Goal: Task Accomplishment & Management: Manage account settings

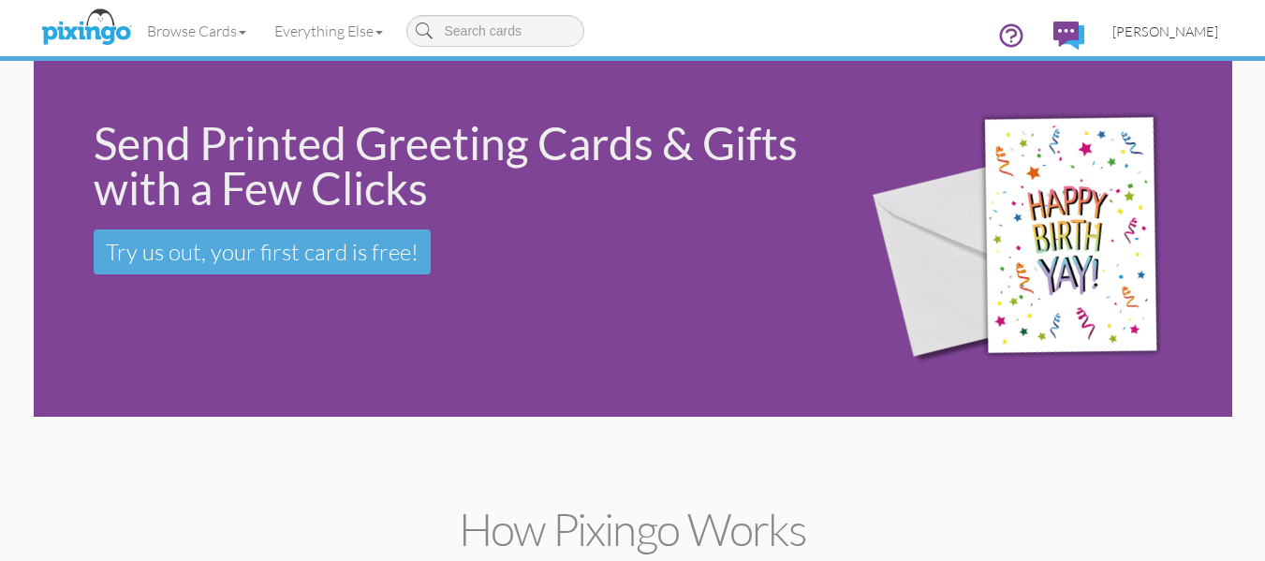
click at [1176, 32] on span "[PERSON_NAME]" at bounding box center [1165, 31] width 106 height 16
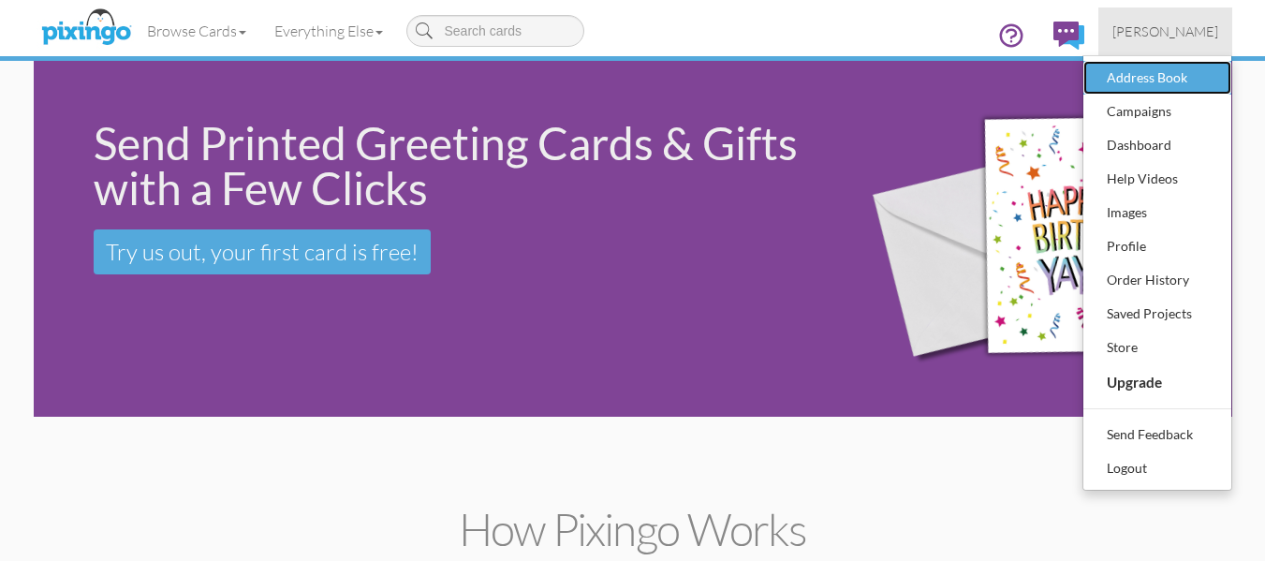
click at [1135, 78] on div "Address Book" at bounding box center [1157, 78] width 110 height 28
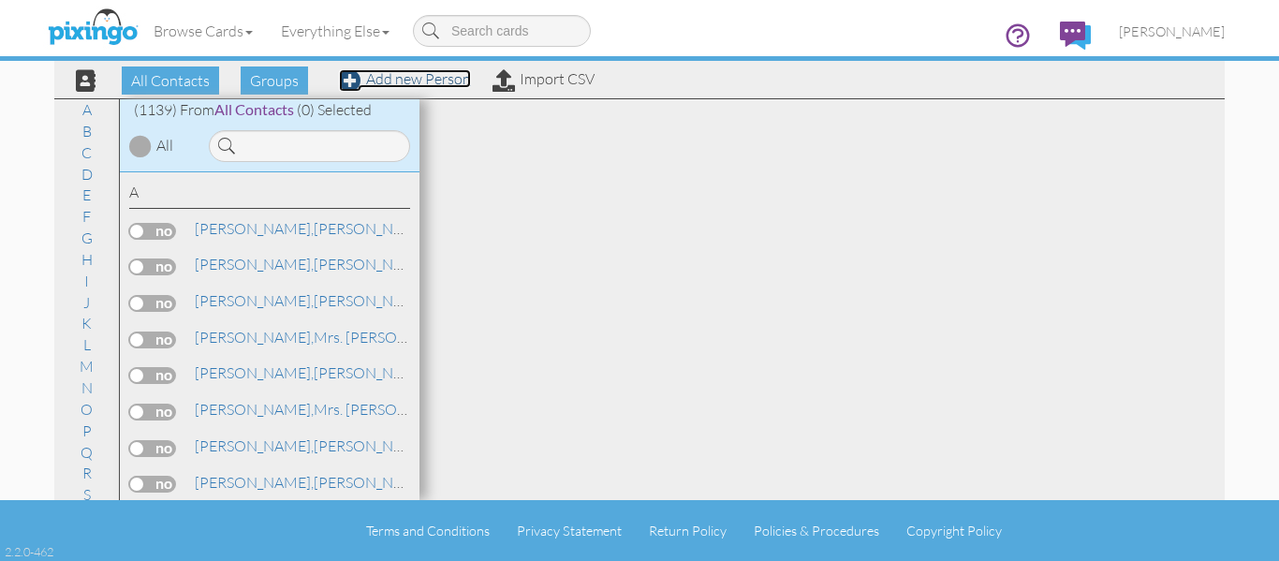
click at [419, 75] on link "Add new Person" at bounding box center [405, 78] width 132 height 19
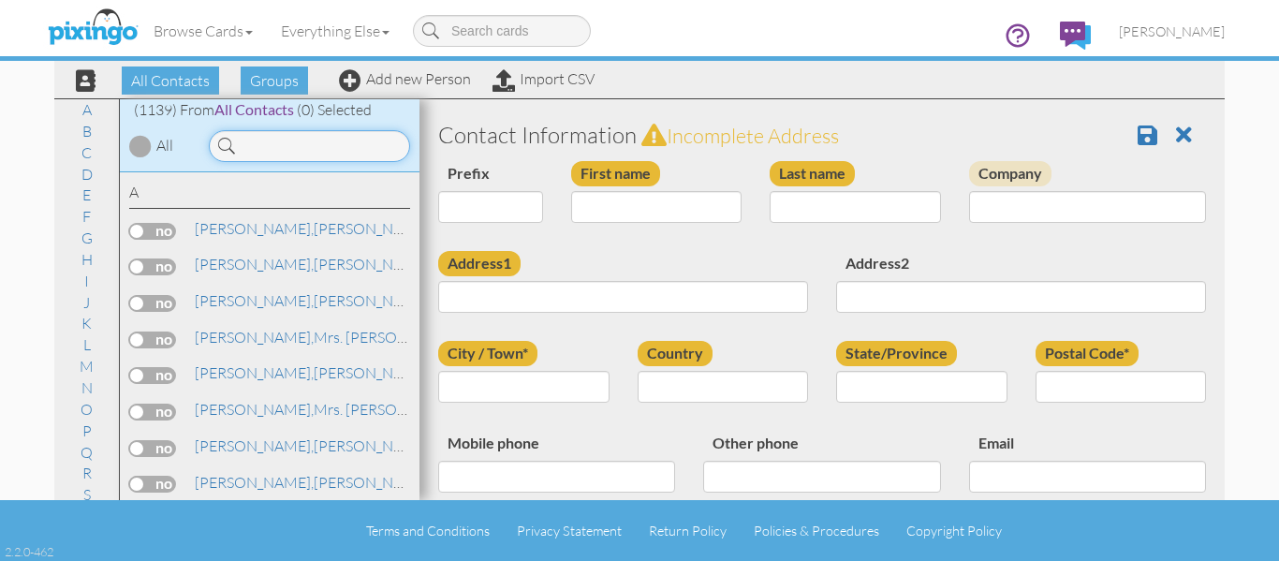
click at [249, 139] on input at bounding box center [309, 146] width 201 height 32
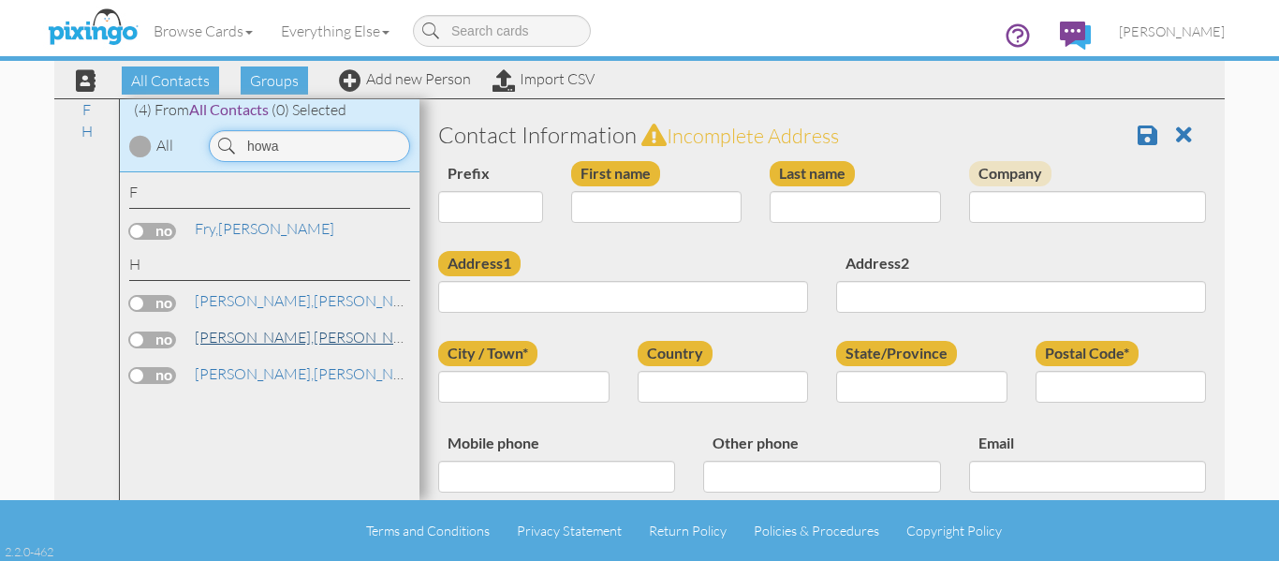
type input "howa"
click at [226, 336] on span "[PERSON_NAME]," at bounding box center [254, 337] width 119 height 19
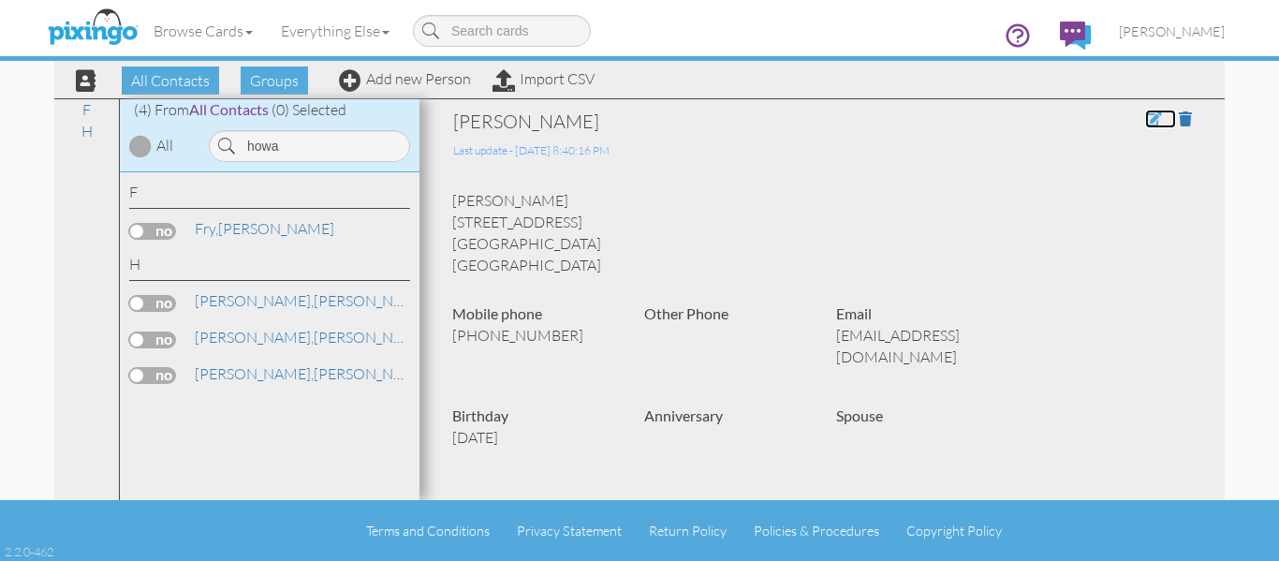
click at [1145, 118] on span at bounding box center [1153, 118] width 17 height 15
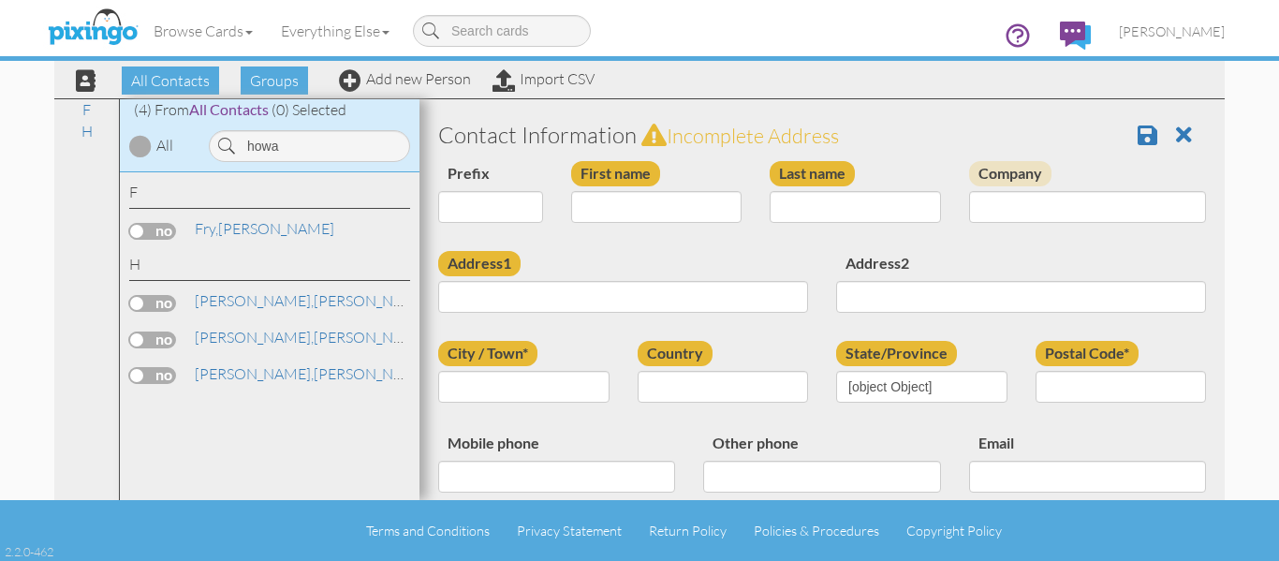
type input "[PERSON_NAME]"
type input "[STREET_ADDRESS]"
type input "Littleton"
type input "80128"
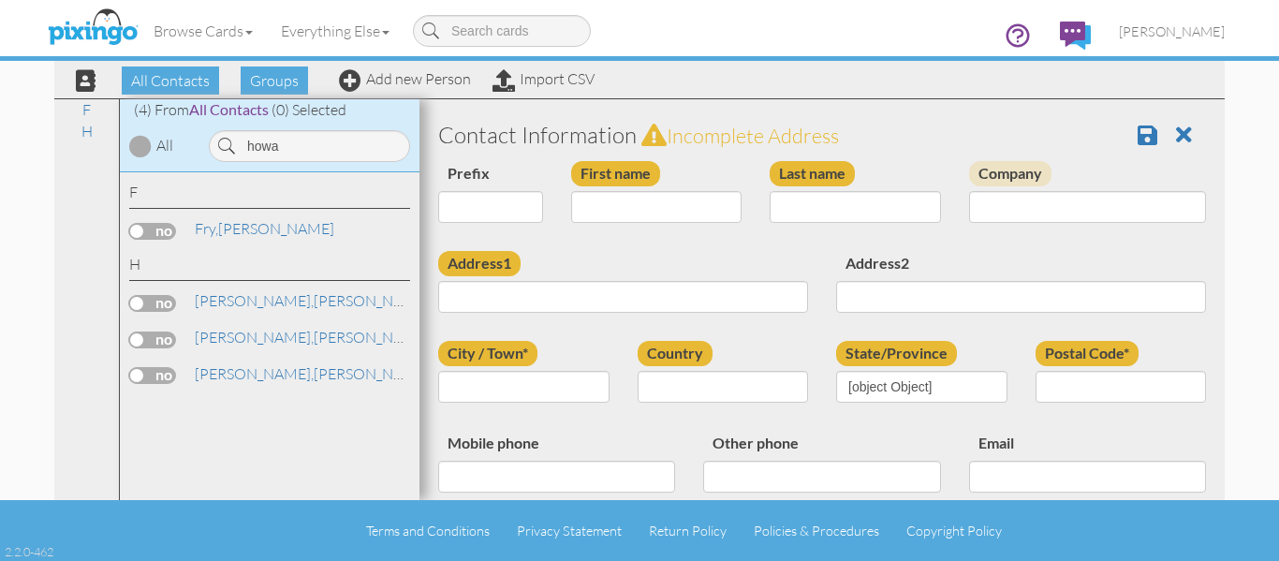
type input "4042109301"
type input "dmhoward1979@gmail.com"
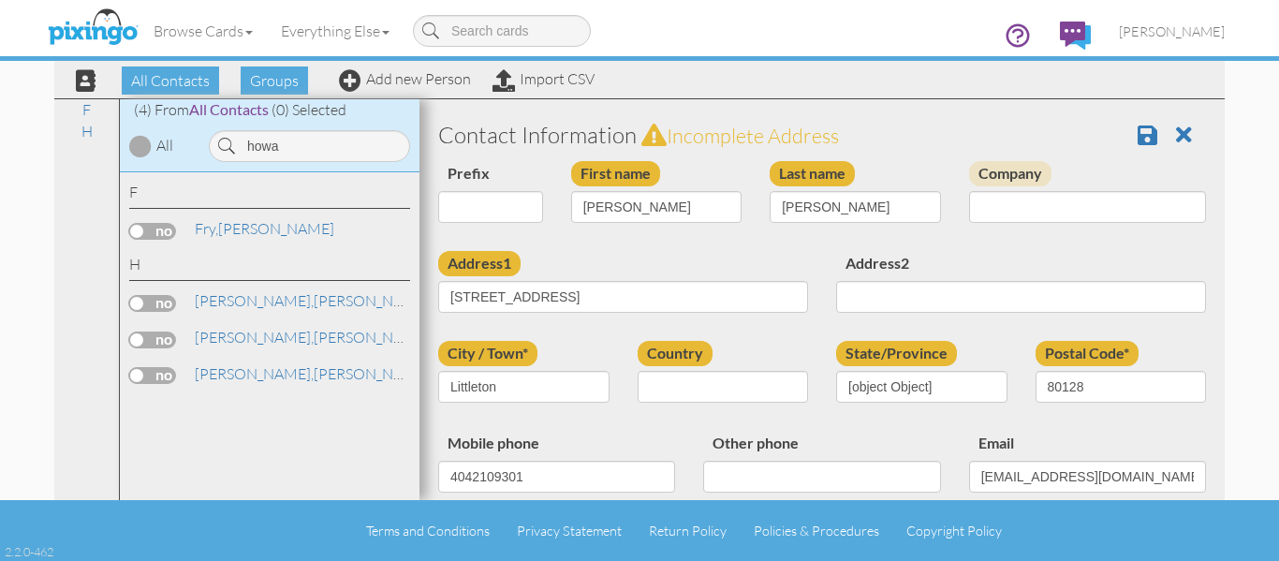
select select "object:4271"
select select "object:4376"
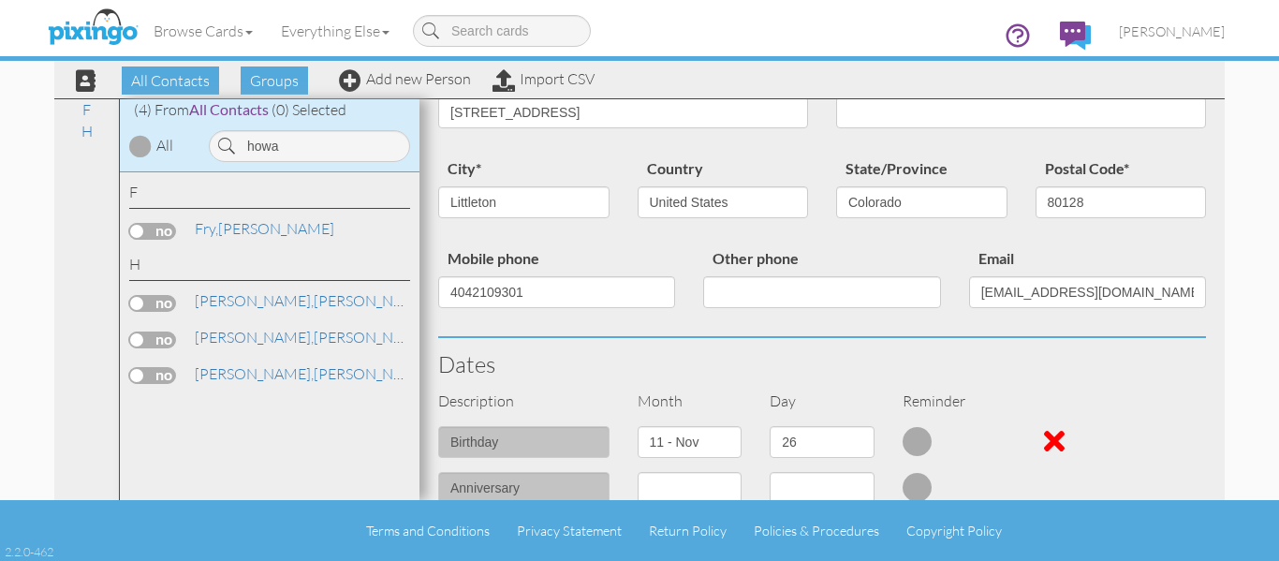
scroll to position [187, 0]
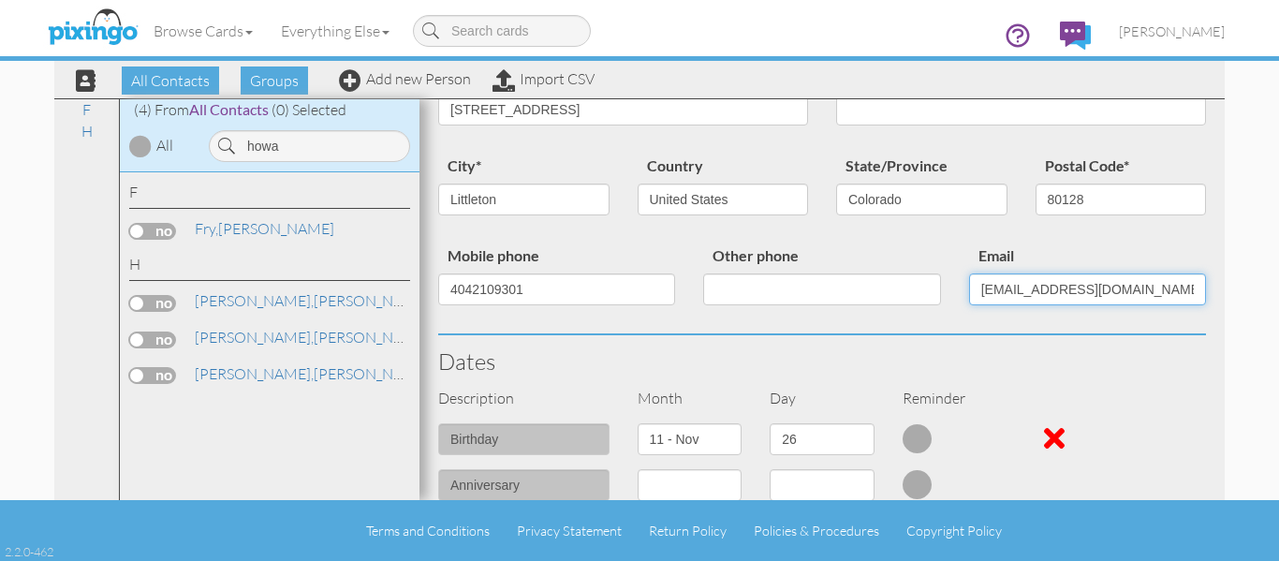
drag, startPoint x: 987, startPoint y: 290, endPoint x: 955, endPoint y: 290, distance: 31.8
click at [955, 290] on div "Email dmhoward1979@gmail.com" at bounding box center [1087, 281] width 265 height 76
click at [1053, 290] on input "4dhoward1979@gmail.com" at bounding box center [1087, 289] width 237 height 32
drag, startPoint x: 1131, startPoint y: 287, endPoint x: 1043, endPoint y: 290, distance: 88.1
click at [1043, 290] on input "4dhoward@gmail.com" at bounding box center [1087, 289] width 237 height 32
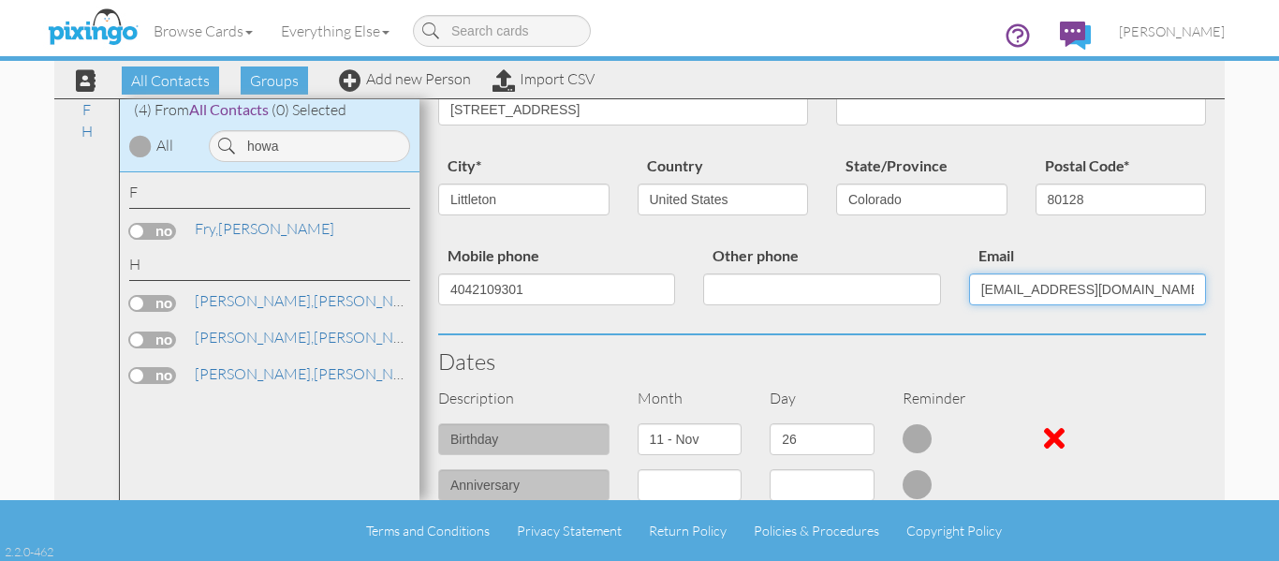
drag, startPoint x: 1120, startPoint y: 291, endPoint x: 874, endPoint y: 295, distance: 245.3
click at [874, 295] on div "Mobile phone 4042109301 Other phone Email 4dhoward@msn.com" at bounding box center [822, 288] width 796 height 90
type input "[EMAIL_ADDRESS][DOMAIN_NAME]"
click at [908, 437] on div at bounding box center [918, 438] width 30 height 30
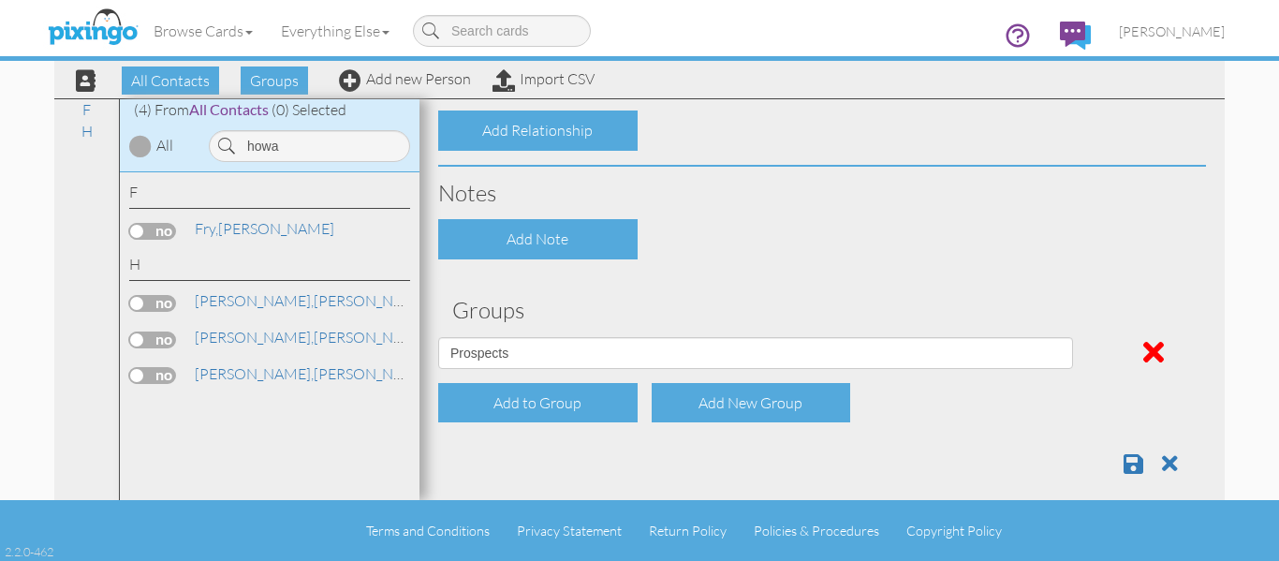
scroll to position [801, 0]
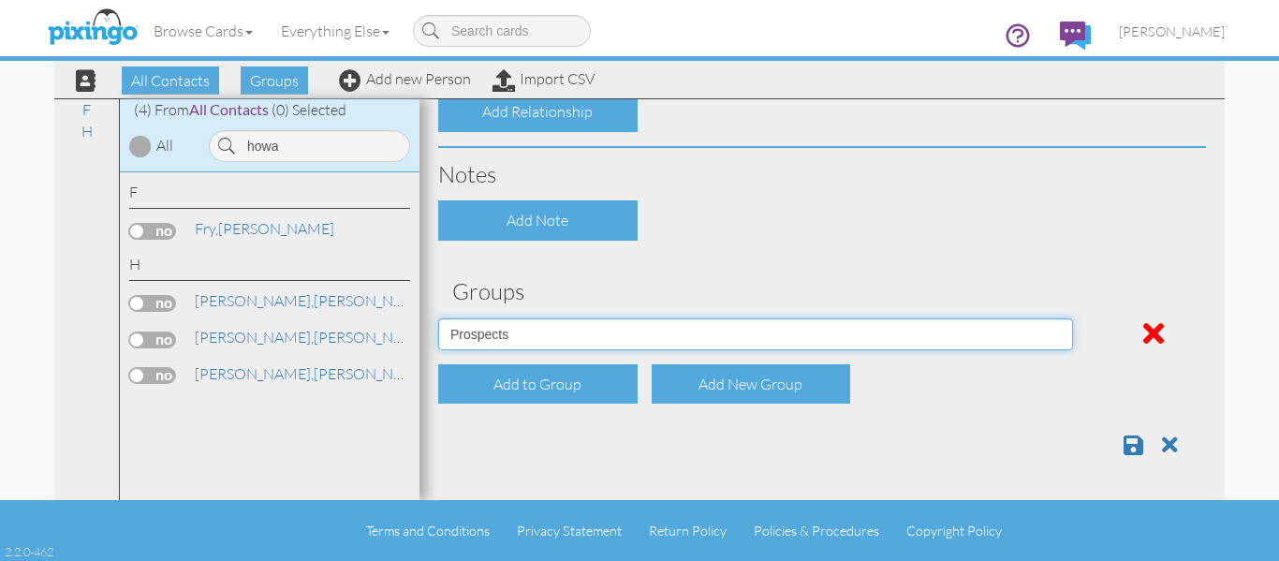
click at [604, 323] on select "April Birthdays August Birthdays Castlerock/Pine Pot Agents December Birthdays …" at bounding box center [755, 334] width 635 height 32
select select "object:4372"
click at [438, 318] on select "April Birthdays August Birthdays Castlerock/Pine Pot Agents December Birthdays …" at bounding box center [755, 334] width 635 height 32
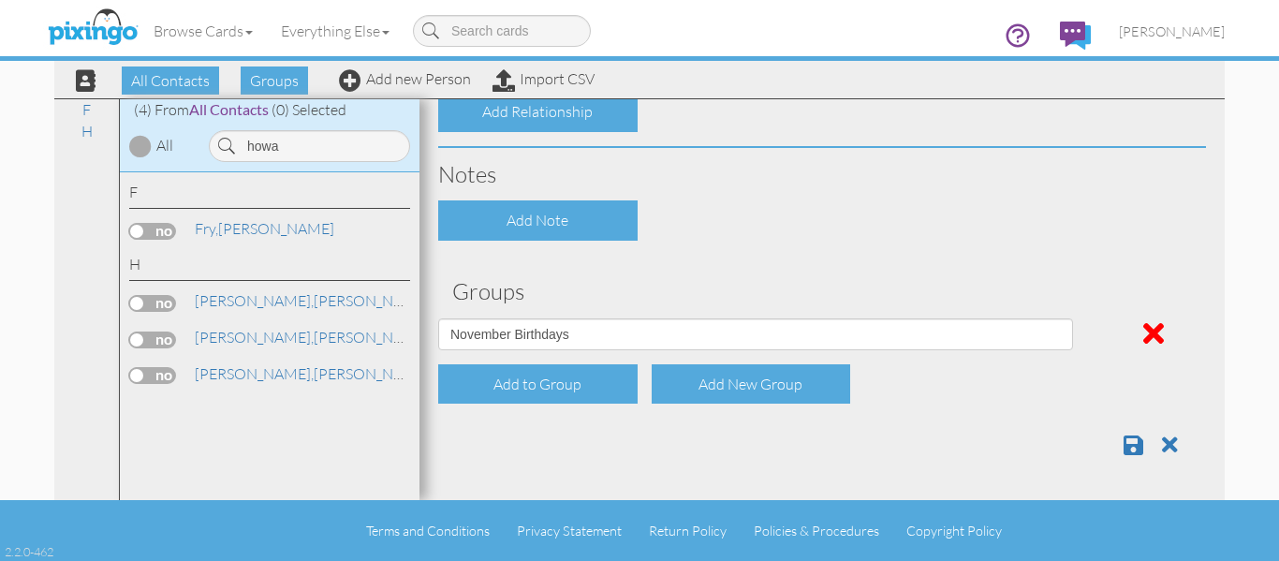
click at [1124, 441] on span at bounding box center [1134, 445] width 20 height 22
